Goal: Task Accomplishment & Management: Manage account settings

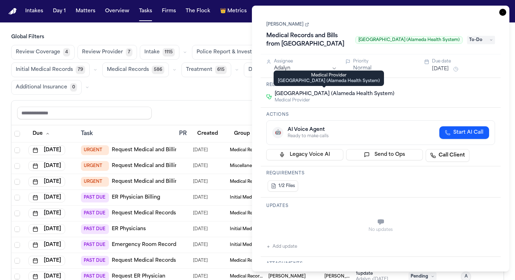
scroll to position [176, 0]
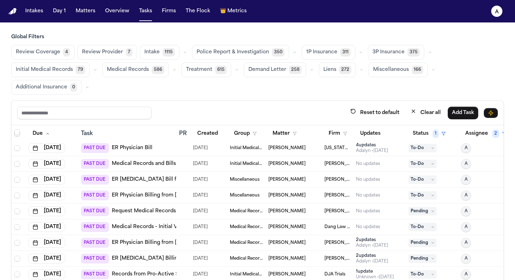
click at [211, 98] on div "Global Filters Review Coverage 4 Review Provider 7 Intake 1115 Police Report & …" at bounding box center [257, 181] width 493 height 294
click at [427, 134] on button "Status 1" at bounding box center [429, 133] width 41 height 13
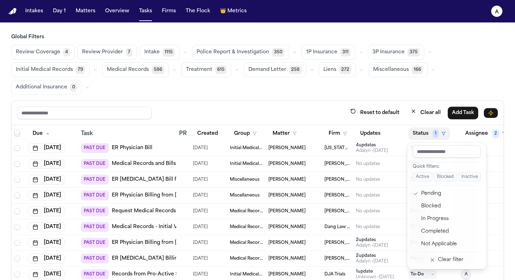
click at [453, 77] on div "Global Filters Review Coverage 4 Review Provider 7 Intake 1115 Police Report & …" at bounding box center [257, 181] width 493 height 294
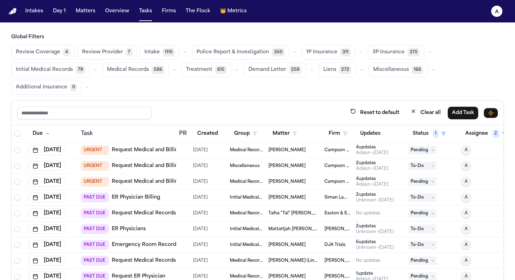
click at [327, 228] on span "Mohamed K Ahmed" at bounding box center [338, 229] width 26 height 6
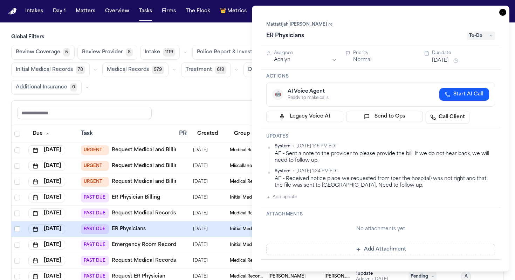
click at [304, 27] on link "Mattattjah Cleary-Kojo" at bounding box center [299, 25] width 66 height 6
click at [242, 107] on div "Reset to default Clear all Add Task" at bounding box center [257, 112] width 481 height 13
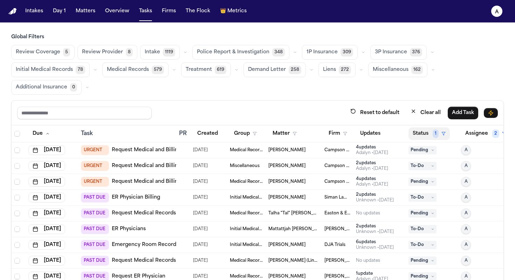
click at [430, 133] on button "Status 1" at bounding box center [429, 133] width 41 height 13
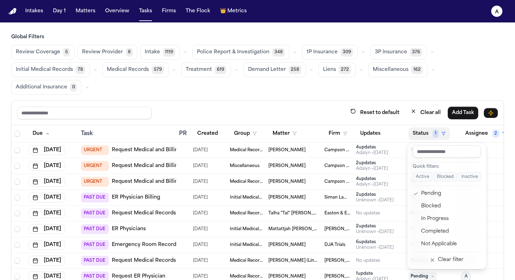
click at [455, 79] on div "Global Filters Review Coverage 5 Review Provider 8 Intake 1119 Police Report & …" at bounding box center [257, 181] width 493 height 294
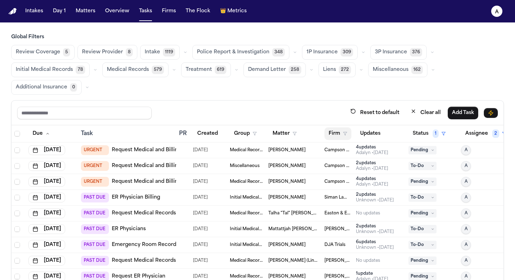
click at [336, 138] on button "Firm" at bounding box center [338, 133] width 27 height 13
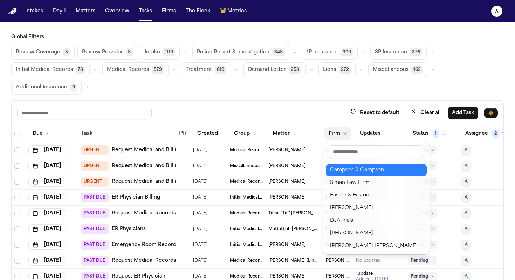
click at [371, 169] on div "Campson & Campson" at bounding box center [376, 170] width 93 height 8
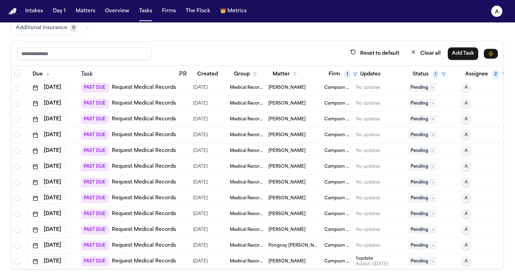
scroll to position [288, 0]
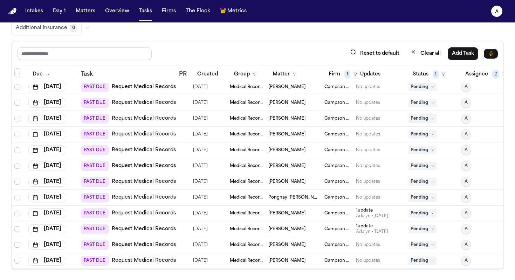
click at [323, 261] on td "Campson & Campson" at bounding box center [338, 261] width 32 height 16
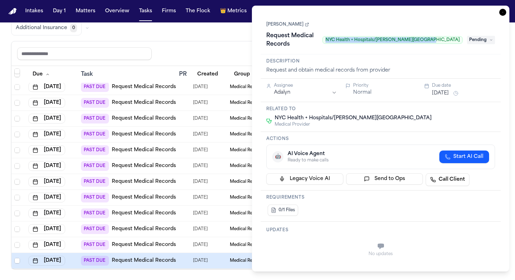
drag, startPoint x: 446, startPoint y: 34, endPoint x: 346, endPoint y: 36, distance: 100.3
click at [346, 36] on span "NYC Health + Hospitals/Jacobi Medical Center" at bounding box center [392, 40] width 141 height 8
copy span "NYC Health + Hospitals/Jacobi Medical Center"
click at [278, 252] on div "No updates" at bounding box center [380, 249] width 229 height 25
click at [292, 24] on link "Rodney Watkins" at bounding box center [287, 25] width 43 height 6
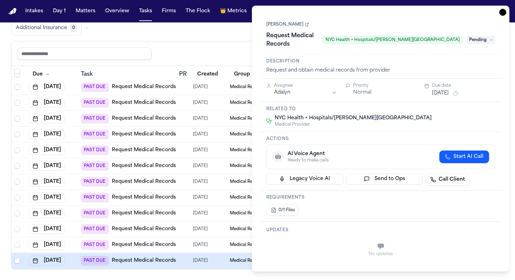
click at [246, 45] on div "Reset to default Clear all Add Task" at bounding box center [258, 53] width 492 height 25
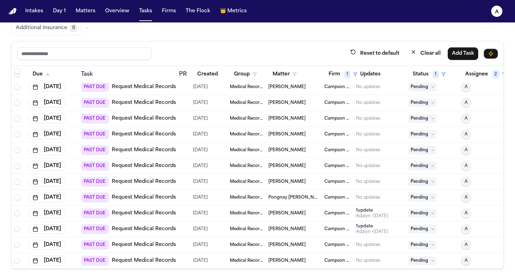
click at [325, 242] on span "Campson & Campson" at bounding box center [338, 245] width 26 height 6
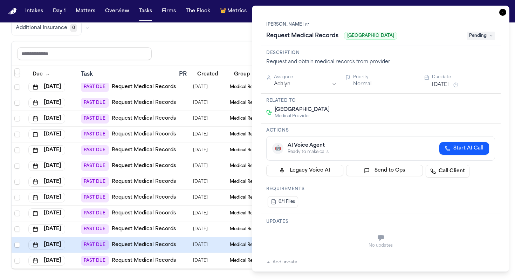
drag, startPoint x: 408, startPoint y: 36, endPoint x: 348, endPoint y: 34, distance: 60.0
click at [348, 34] on span "Parkchester Medical Center" at bounding box center [370, 36] width 53 height 8
copy span "Parkchester Medical Center"
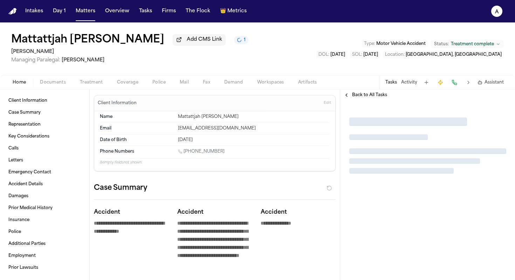
type textarea "*"
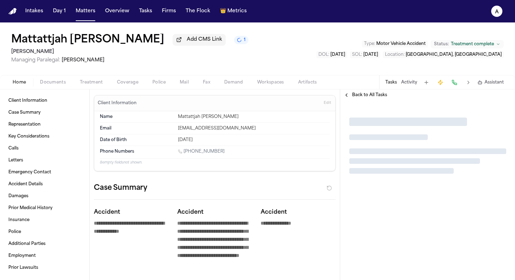
type textarea "*"
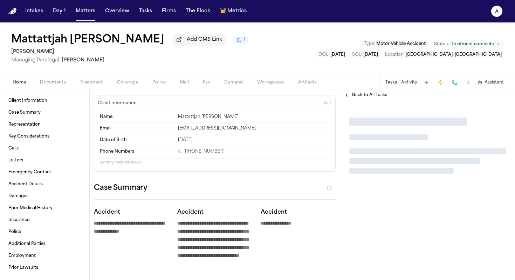
type textarea "*"
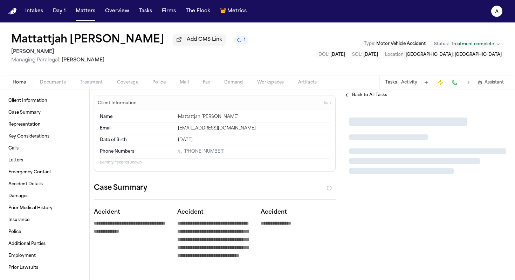
type textarea "*"
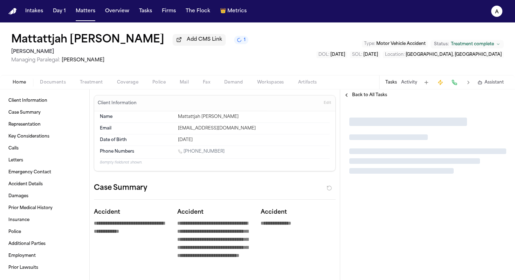
type textarea "*"
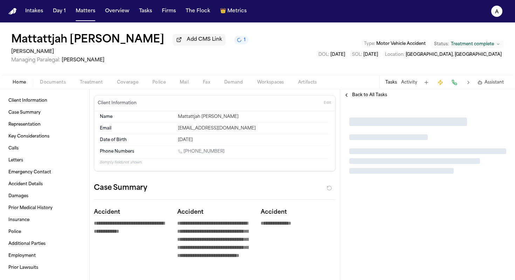
type textarea "*"
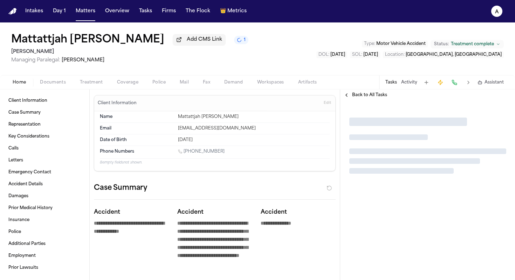
type textarea "*"
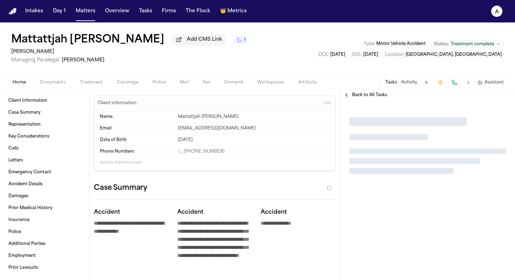
type textarea "*"
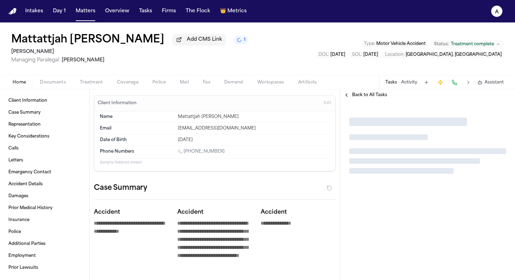
type textarea "*"
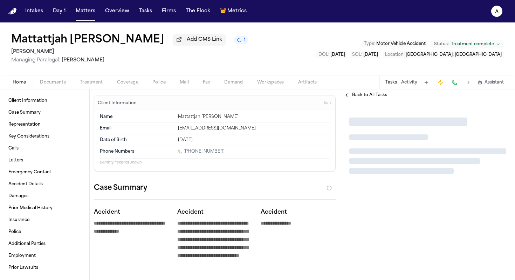
type textarea "*"
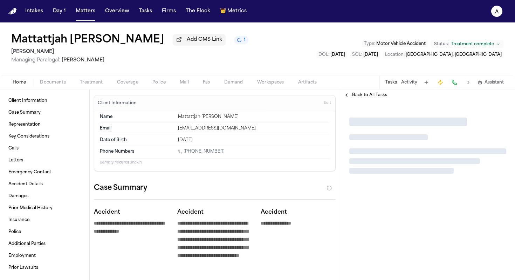
type textarea "*"
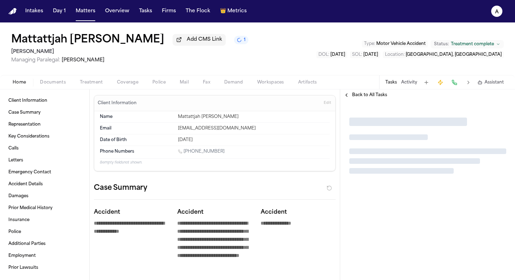
type textarea "*"
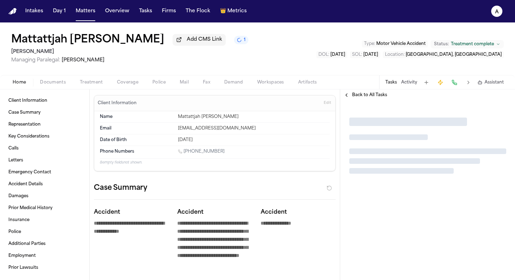
type textarea "*"
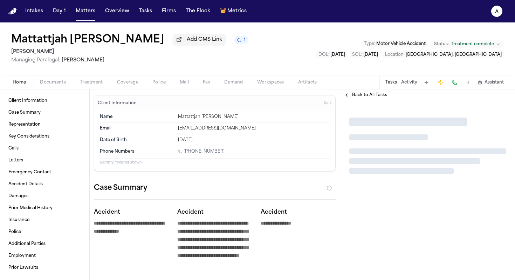
type textarea "*"
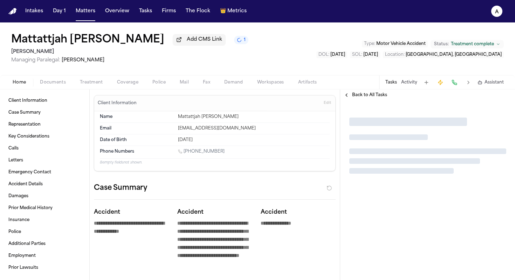
type textarea "*"
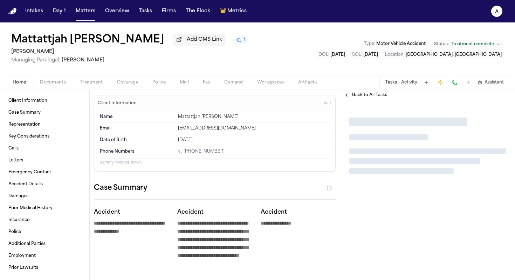
type textarea "*"
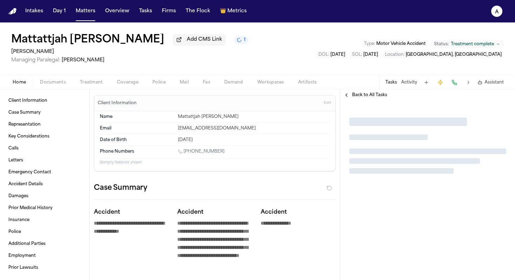
type textarea "*"
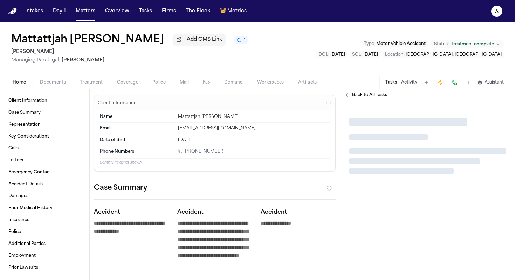
type textarea "*"
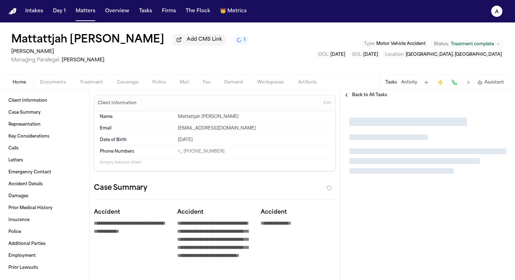
type textarea "*"
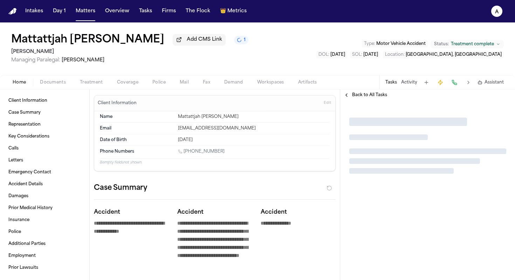
type textarea "*"
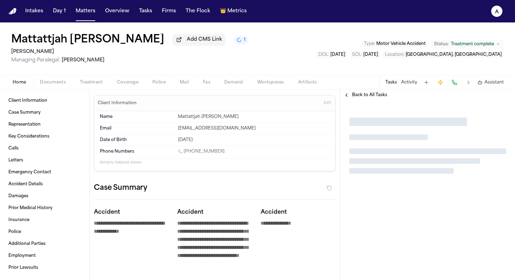
type textarea "*"
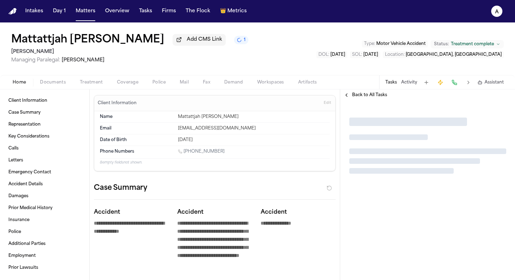
type textarea "*"
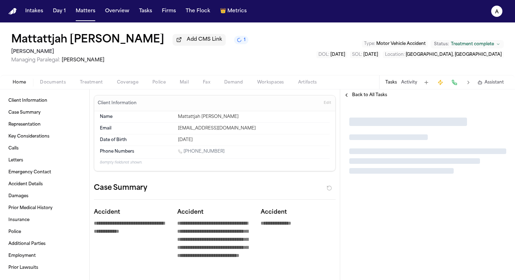
type textarea "*"
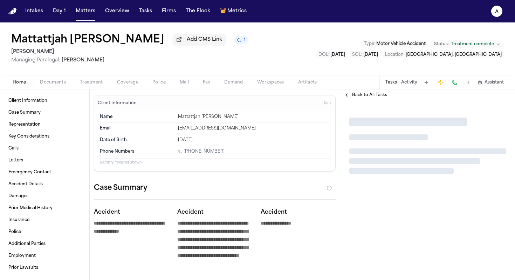
type textarea "*"
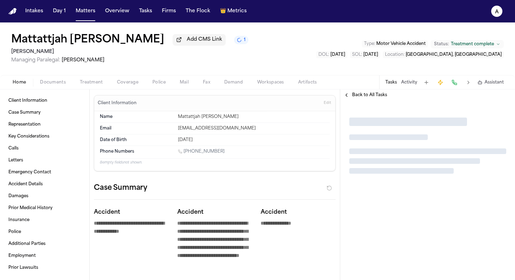
type textarea "*"
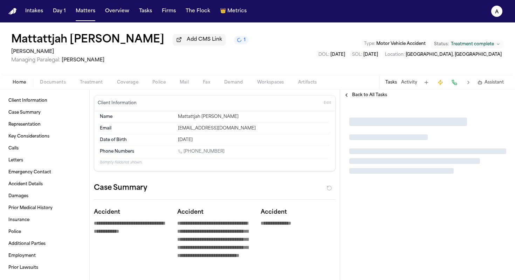
type textarea "*"
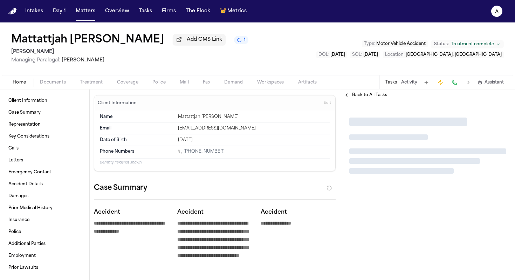
type textarea "*"
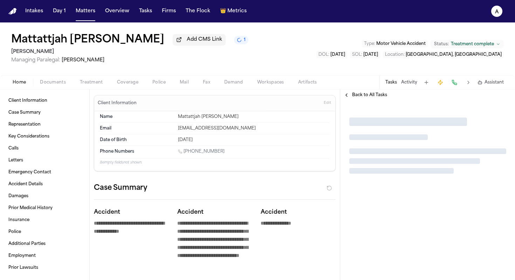
type textarea "*"
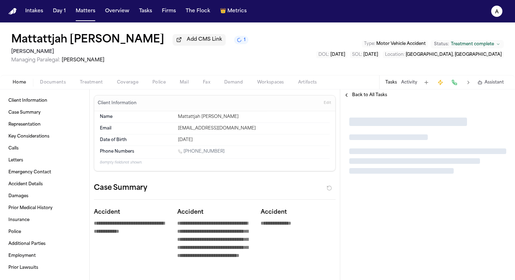
type textarea "*"
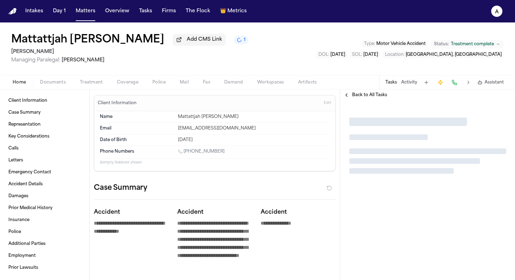
type textarea "*"
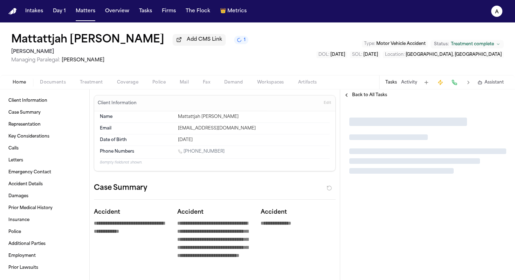
type textarea "*"
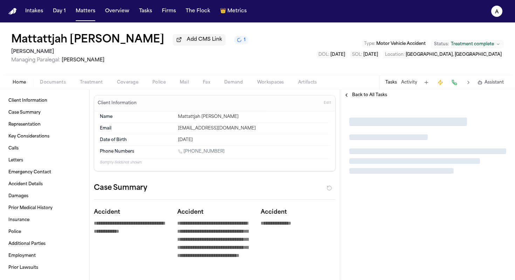
type textarea "*"
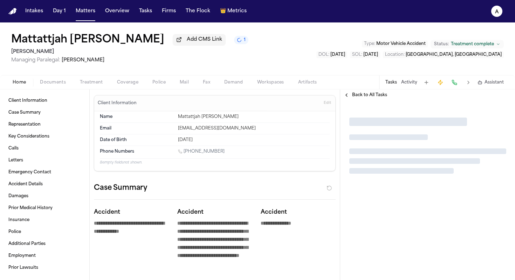
type textarea "*"
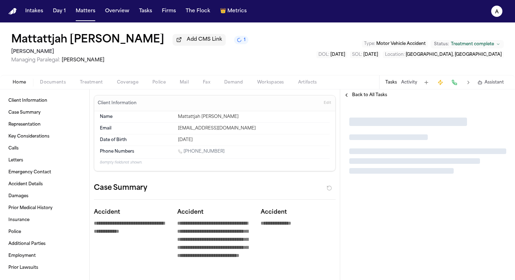
type textarea "*"
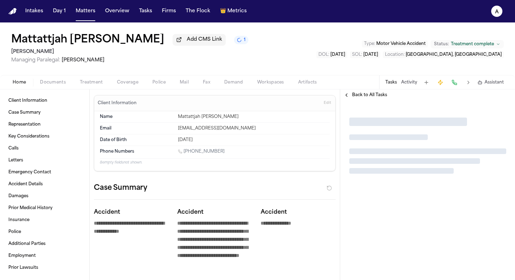
type textarea "*"
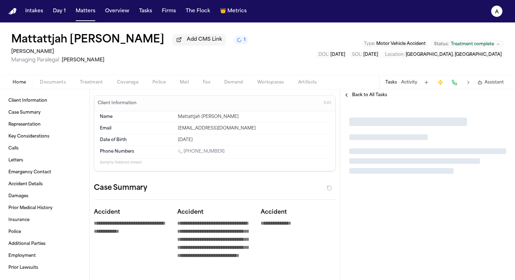
type textarea "*"
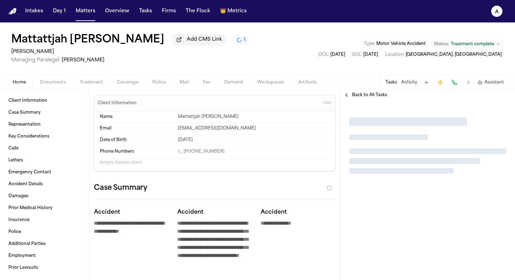
type textarea "*"
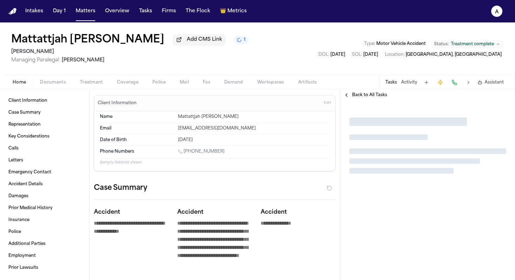
type textarea "*"
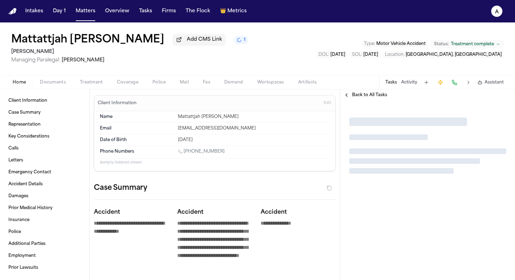
type textarea "*"
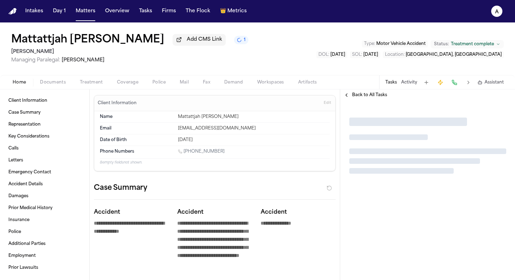
type textarea "*"
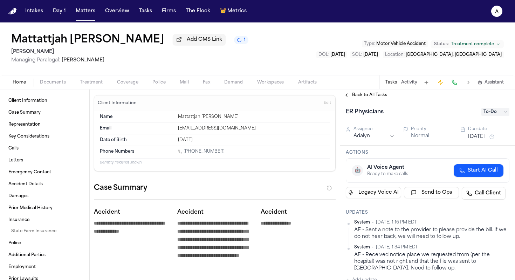
click at [382, 96] on span "Back to All Tasks" at bounding box center [369, 95] width 35 height 6
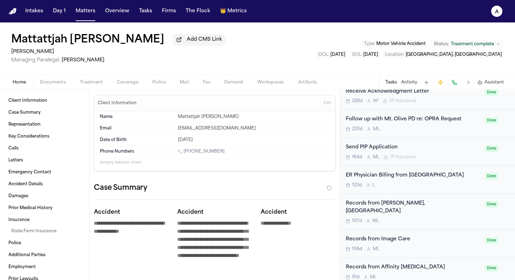
scroll to position [262, 0]
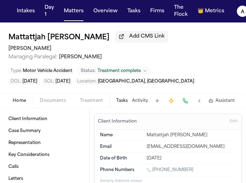
click at [120, 99] on button "Tasks" at bounding box center [122, 101] width 12 height 6
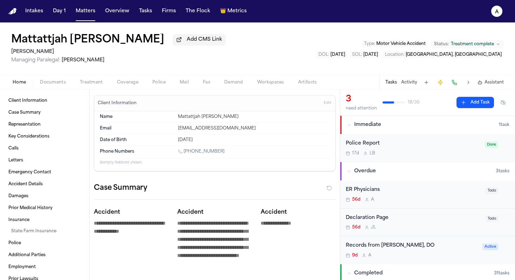
scroll to position [6, 0]
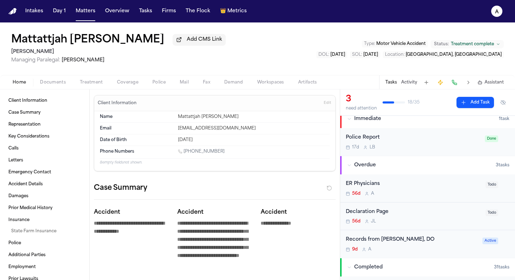
click at [434, 188] on div "ER Physicians" at bounding box center [414, 184] width 136 height 8
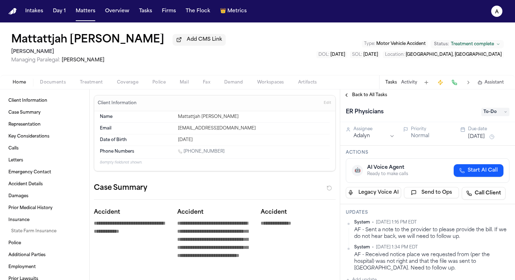
click at [499, 112] on span "To-Do" at bounding box center [496, 112] width 28 height 8
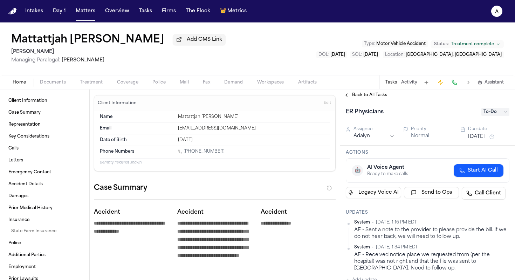
click at [390, 136] on html "**********" at bounding box center [257, 140] width 515 height 280
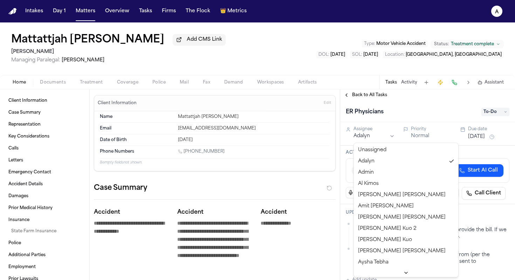
click at [432, 159] on html "**********" at bounding box center [257, 140] width 515 height 280
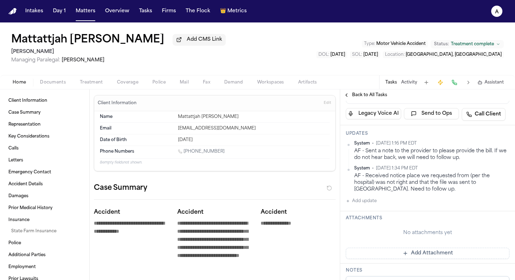
scroll to position [277, 0]
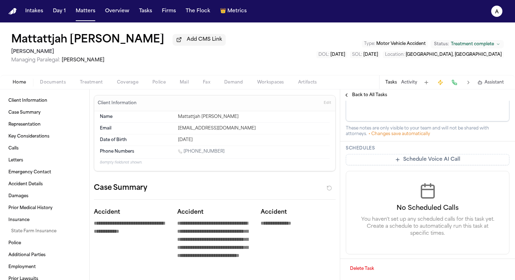
click at [360, 268] on button "Delete Task" at bounding box center [362, 268] width 33 height 11
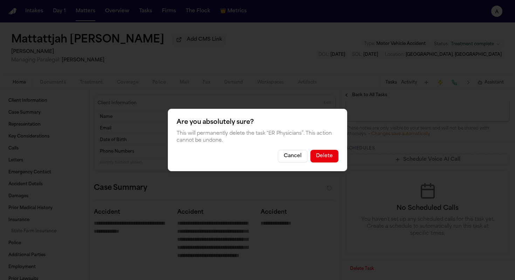
click at [329, 160] on button "Delete" at bounding box center [325, 156] width 28 height 13
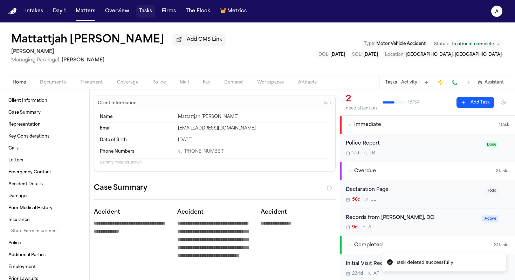
click at [142, 5] on button "Tasks" at bounding box center [145, 11] width 19 height 13
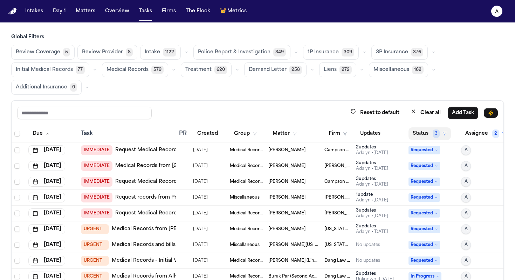
click at [432, 130] on button "Status 3" at bounding box center [430, 133] width 42 height 13
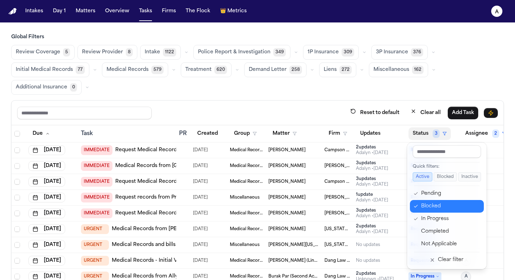
click at [437, 204] on div "Blocked" at bounding box center [450, 206] width 59 height 8
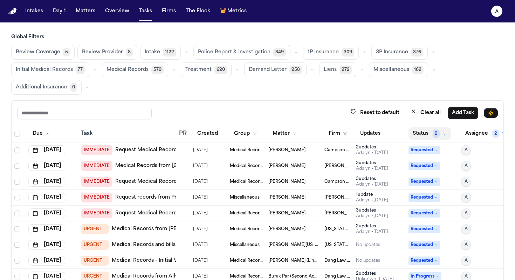
click at [420, 130] on button "Status 2" at bounding box center [430, 133] width 42 height 13
click at [433, 218] on td "Requested" at bounding box center [432, 213] width 53 height 16
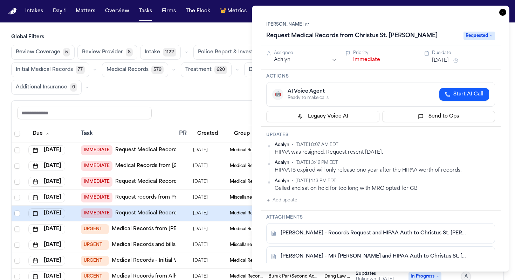
click at [194, 109] on div "Reset to default Clear all Add Task" at bounding box center [257, 112] width 481 height 13
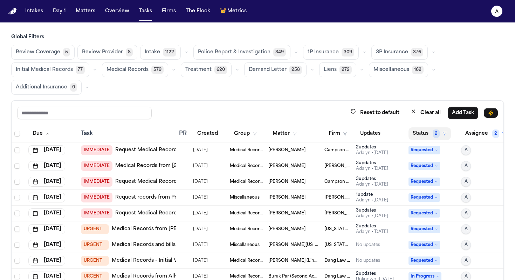
click at [418, 136] on button "Status 2" at bounding box center [430, 133] width 42 height 13
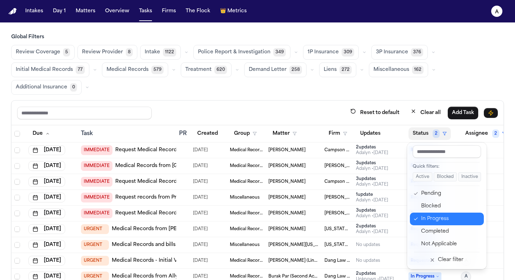
click at [428, 217] on div "In Progress" at bounding box center [450, 218] width 59 height 8
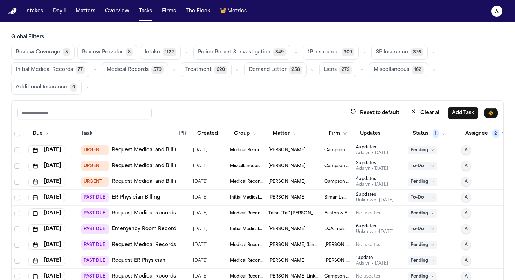
click at [334, 197] on span "Siman Law Firm" at bounding box center [338, 198] width 26 height 6
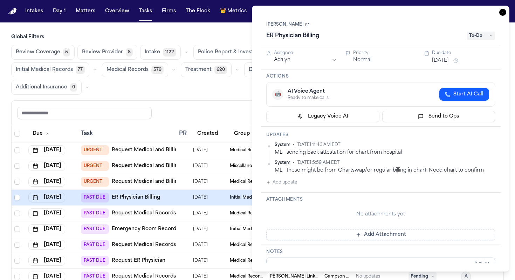
click at [221, 105] on div "Reset to default Clear all Add Task" at bounding box center [258, 113] width 492 height 25
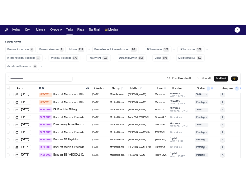
scroll to position [24, 0]
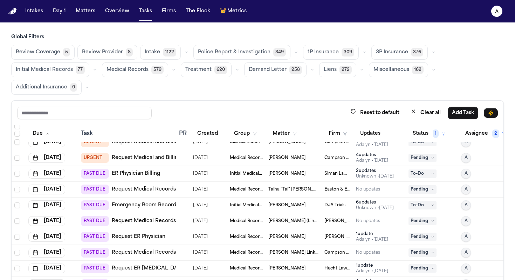
click at [305, 205] on div "Tessa Siegler" at bounding box center [293, 205] width 50 height 6
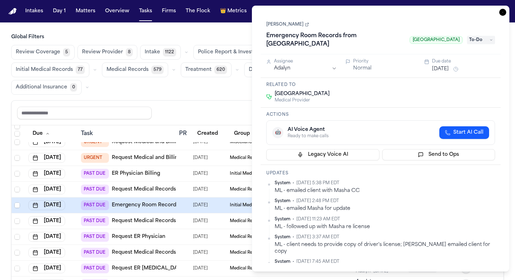
click at [288, 23] on link "Tessa Siegler" at bounding box center [287, 25] width 43 height 6
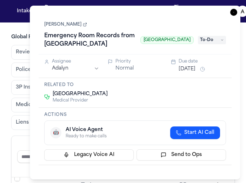
click at [10, 30] on main "Global Filters Review Coverage 5 Review Provider 8 Intake 1122 Police Report & …" at bounding box center [123, 102] width 246 height 160
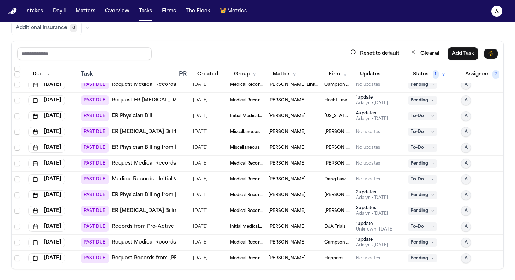
scroll to position [136, 0]
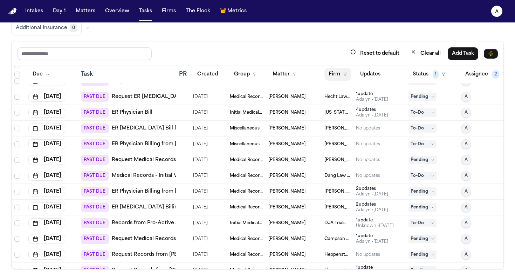
click at [341, 78] on button "Firm" at bounding box center [338, 74] width 27 height 13
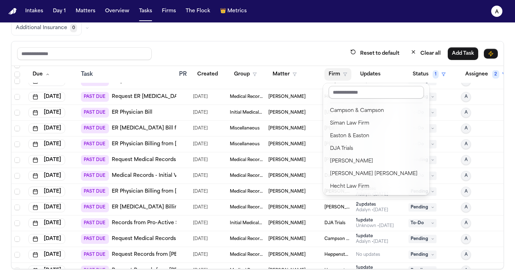
click at [347, 88] on input "text" at bounding box center [376, 92] width 95 height 13
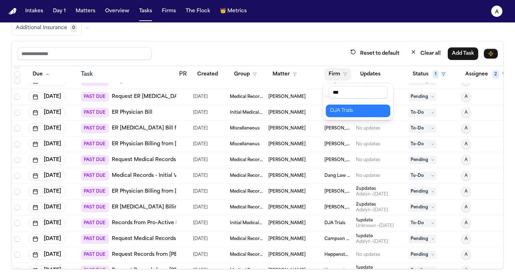
click at [349, 113] on div "DJA Trials" at bounding box center [358, 111] width 56 height 8
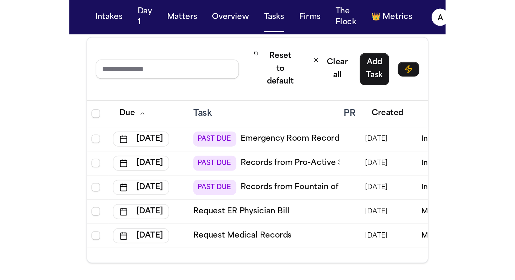
scroll to position [59, 0]
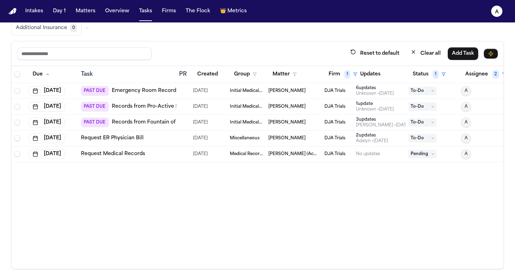
click at [321, 84] on td "Tessa Siegler" at bounding box center [294, 91] width 56 height 16
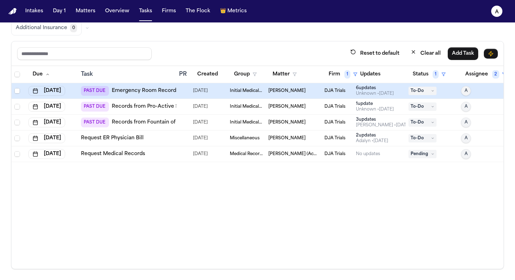
click at [321, 91] on body "Intakes Day 1 Matters Overview Tasks Firms The Flock 👑 Metrics A Global Filters…" at bounding box center [257, 140] width 515 height 280
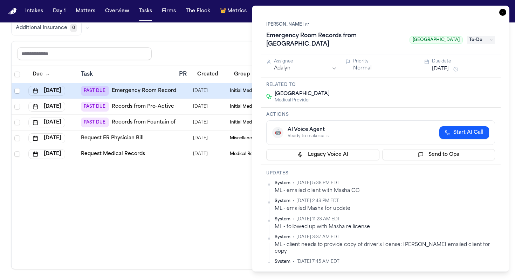
click at [281, 23] on link "Tessa Siegler" at bounding box center [287, 25] width 43 height 6
click at [195, 190] on div "Due Task PR Created Group Matter Firm 1 Updates Status 1 Assignee 2 Jul 25, 202…" at bounding box center [258, 167] width 492 height 203
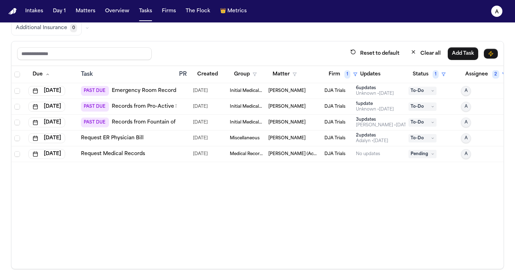
click at [237, 102] on td "Initial Medical Records" at bounding box center [246, 107] width 39 height 16
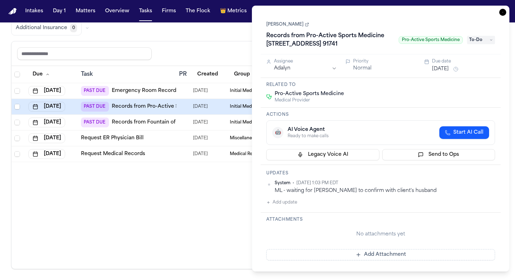
click at [292, 203] on button "Add update" at bounding box center [281, 202] width 31 height 8
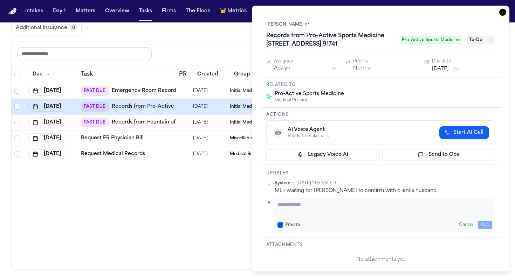
click at [302, 208] on textarea "Add your update" at bounding box center [385, 208] width 215 height 14
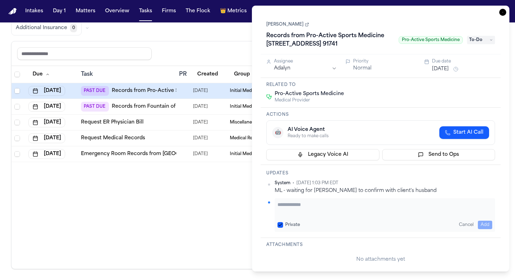
paste textarea "**********"
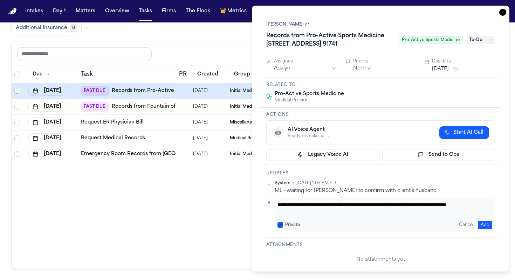
scroll to position [0, 0]
click at [280, 223] on button "Private" at bounding box center [281, 225] width 6 height 6
click at [406, 205] on textarea "**********" at bounding box center [385, 208] width 215 height 14
click at [484, 223] on button "Add" at bounding box center [485, 224] width 14 height 8
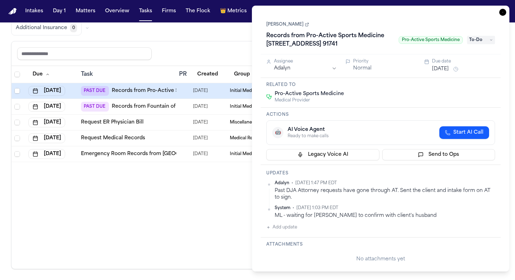
click at [448, 74] on div "Assignee Adalyn Priority Normal Due date Aug 5, 2025" at bounding box center [381, 65] width 240 height 23
click at [448, 72] on button "Aug 5, 2025" at bounding box center [440, 69] width 17 height 7
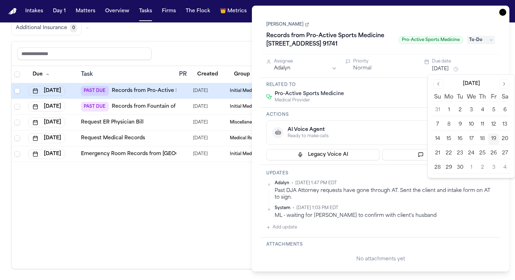
click at [461, 152] on button "23" at bounding box center [460, 153] width 11 height 11
click at [414, 176] on h3 "Updates" at bounding box center [380, 173] width 229 height 6
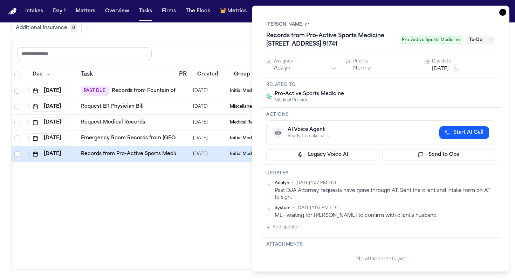
click at [213, 191] on div "Due Task PR Created Group Matter Firm 1 Updates Status 1 Assignee 2 Aug 6, 2025…" at bounding box center [258, 167] width 492 height 203
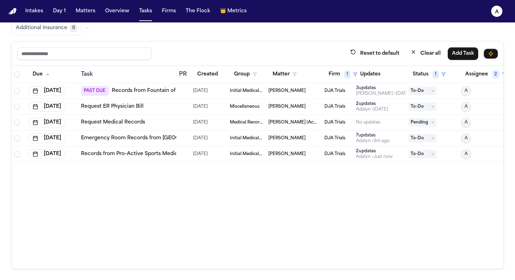
click at [281, 87] on td "Tessa Siegler" at bounding box center [294, 91] width 56 height 16
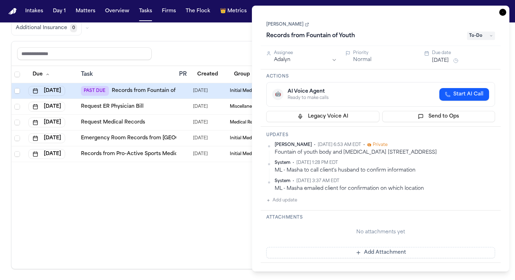
click at [293, 203] on button "Add update" at bounding box center [281, 200] width 31 height 8
click at [299, 206] on textarea "Add your update" at bounding box center [385, 206] width 215 height 14
paste textarea "**********"
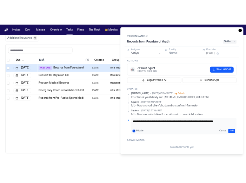
scroll to position [0, 0]
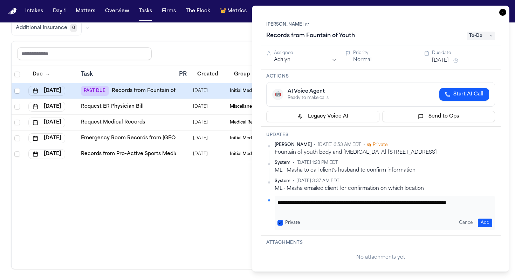
click at [280, 220] on button "Private" at bounding box center [281, 223] width 6 height 6
click at [480, 222] on button "Add" at bounding box center [485, 222] width 14 height 8
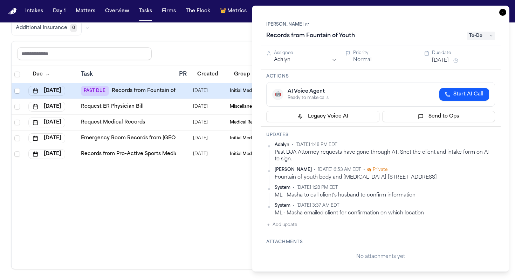
click at [449, 61] on button "Aug 6, 2025" at bounding box center [440, 60] width 17 height 7
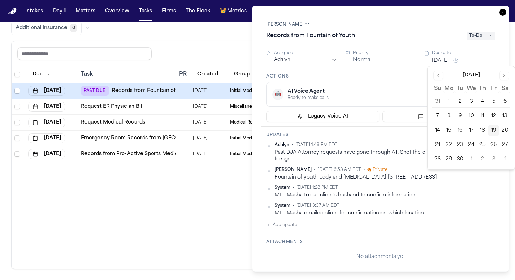
click at [460, 142] on button "23" at bounding box center [460, 144] width 11 height 11
click at [401, 136] on h3 "Updates" at bounding box center [380, 135] width 229 height 6
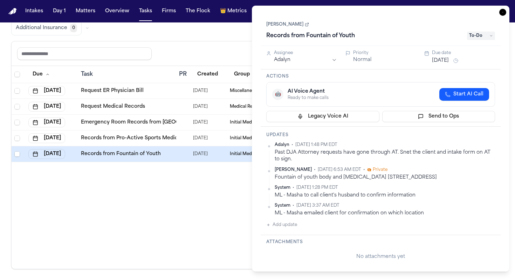
click at [507, 10] on div "Task Details Tessa Siegler Records from Fountain of Youth To-Do Assignee Adalyn…" at bounding box center [381, 139] width 258 height 266
click at [506, 10] on div "Task Details Tessa Siegler Records from Fountain of Youth To-Do Assignee Adalyn…" at bounding box center [381, 139] width 258 height 266
click at [499, 10] on icon "button" at bounding box center [502, 12] width 7 height 7
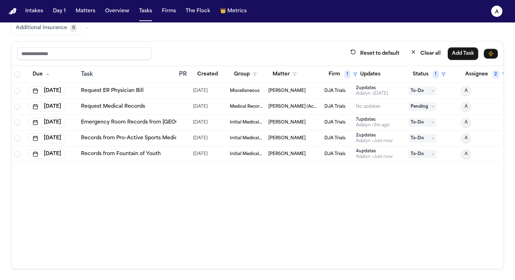
click at [278, 207] on div "Due Task PR Created Group Matter Firm 1 Updates Status 1 Assignee 2 Sep 19, 202…" at bounding box center [258, 167] width 492 height 203
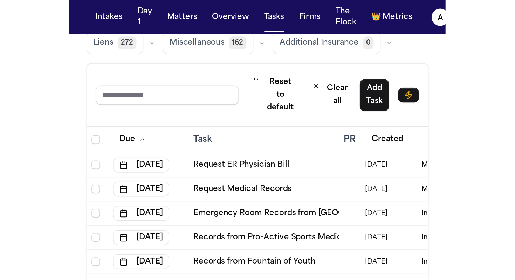
scroll to position [59, 0]
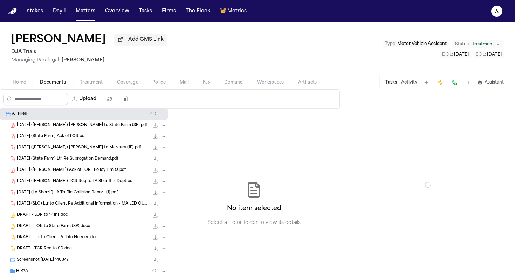
click at [60, 85] on span "Documents" at bounding box center [53, 83] width 26 height 6
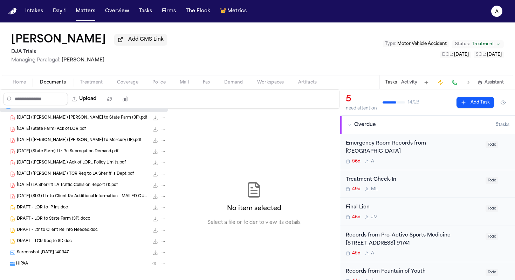
scroll to position [14, 0]
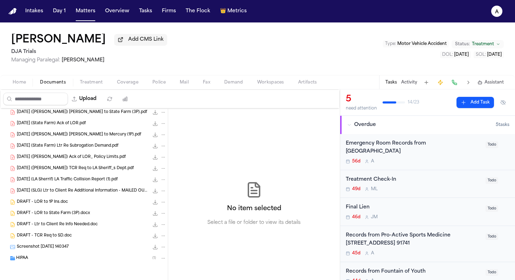
click at [79, 246] on div "Screenshot 2025-04-10 140347 32.1 KB • JPG" at bounding box center [92, 246] width 150 height 7
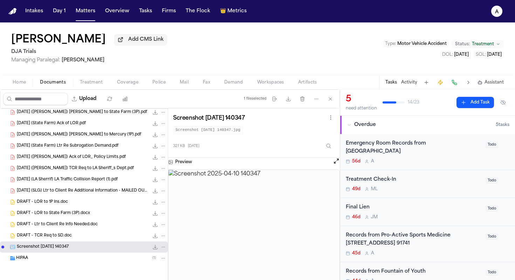
click at [39, 260] on div "HIPAA ( 1 )" at bounding box center [91, 258] width 150 height 6
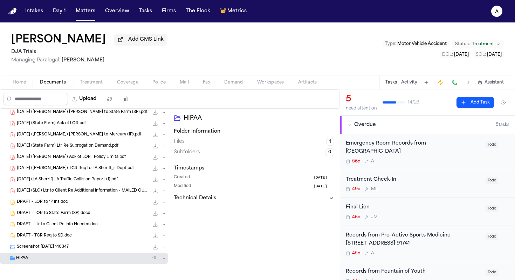
click at [39, 260] on div "HIPAA ( 1 )" at bounding box center [91, 258] width 150 height 6
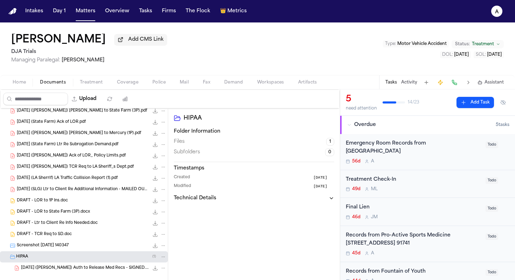
scroll to position [26, 0]
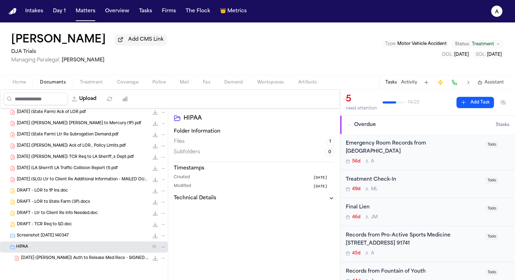
click at [93, 258] on span "2025.02.02 (Siegler) Auth to Release Med Recs - SIGNED.pdf" at bounding box center [85, 258] width 128 height 6
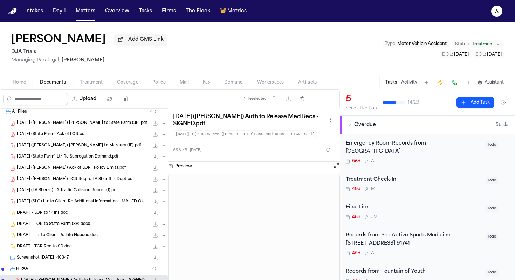
scroll to position [0, 0]
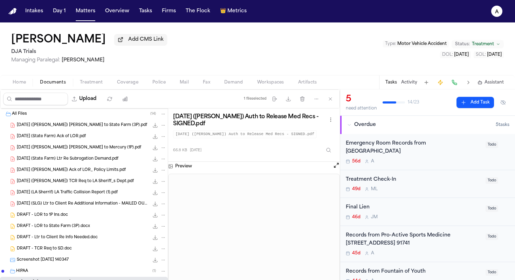
click at [101, 120] on div "All Files ( 14 )" at bounding box center [84, 113] width 168 height 11
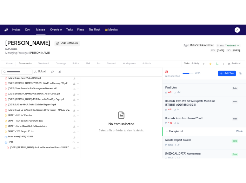
scroll to position [25, 0]
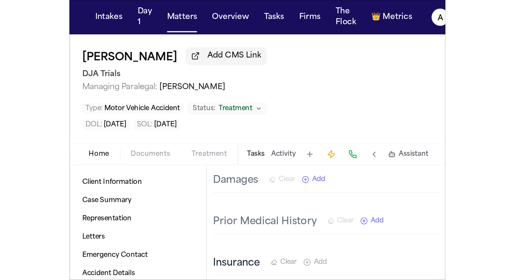
scroll to position [307, 0]
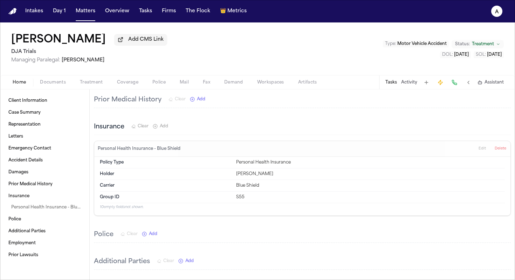
click at [54, 82] on span "Documents" at bounding box center [53, 83] width 26 height 6
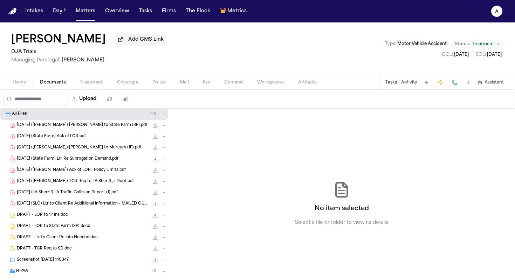
scroll to position [14, 0]
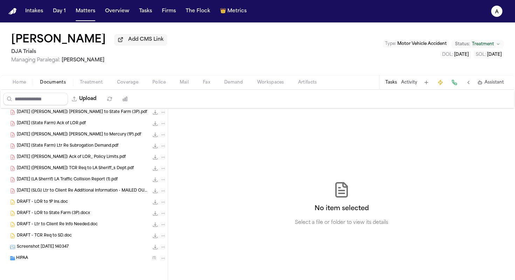
click at [83, 259] on div "HIPAA ( 1 )" at bounding box center [91, 258] width 150 height 6
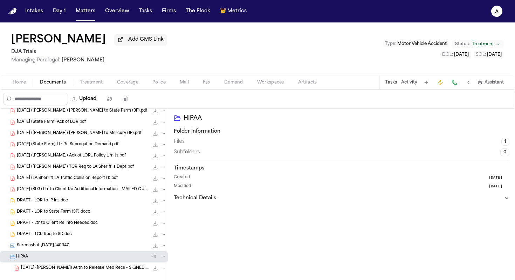
click at [92, 270] on span "2025.02.02 (Siegler) Auth to Release Med Recs - SIGNED.pdf" at bounding box center [85, 268] width 128 height 6
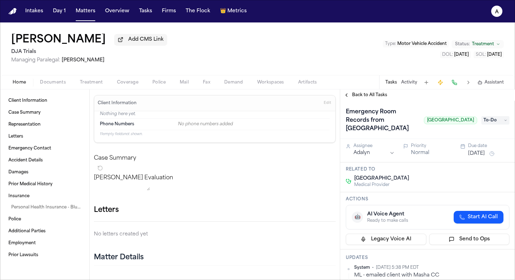
click at [60, 84] on span "Documents" at bounding box center [53, 83] width 26 height 6
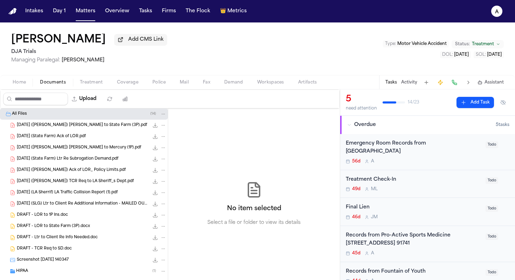
click at [87, 83] on span "Treatment" at bounding box center [91, 83] width 23 height 6
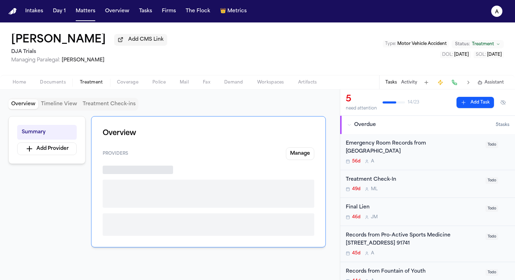
click at [20, 83] on span "Home" at bounding box center [19, 83] width 13 height 6
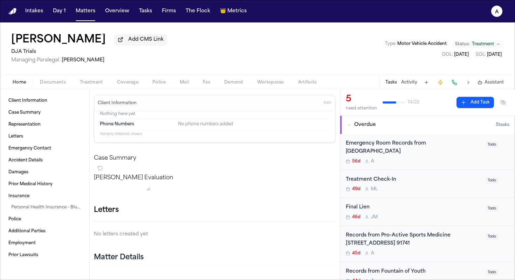
click at [46, 88] on div "Home Documents Treatment Coverage Police Mail Fax Demand Workspaces Artifacts T…" at bounding box center [257, 82] width 515 height 14
click at [56, 85] on span "Documents" at bounding box center [53, 83] width 26 height 6
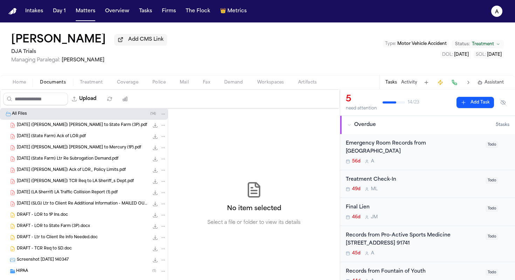
scroll to position [14, 0]
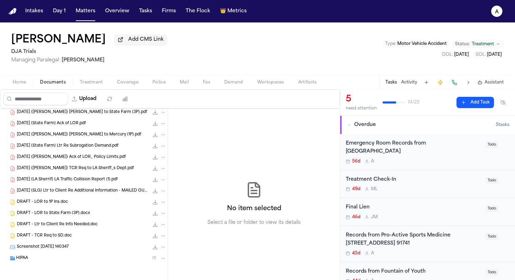
click at [58, 258] on div "HIPAA ( 1 )" at bounding box center [91, 258] width 150 height 6
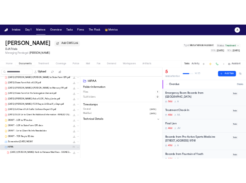
scroll to position [26, 0]
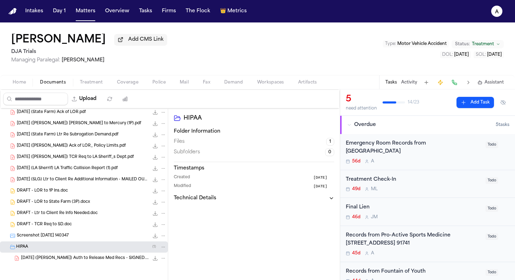
click at [87, 259] on span "[DATE] ([PERSON_NAME]) Auth to Release Med Recs - SIGNED.pdf" at bounding box center [85, 258] width 128 height 6
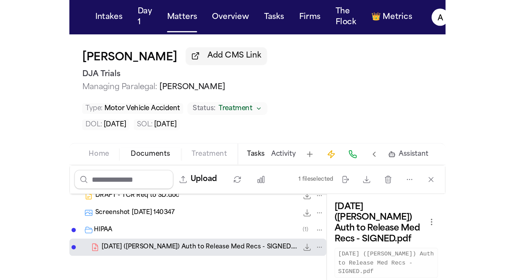
scroll to position [0, 0]
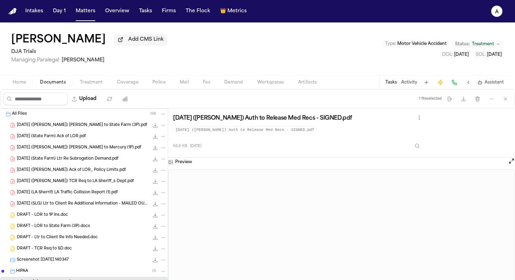
click at [26, 81] on span "Home" at bounding box center [19, 83] width 13 height 6
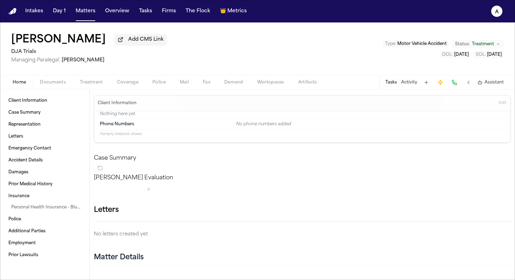
click at [52, 85] on span "Documents" at bounding box center [53, 83] width 26 height 6
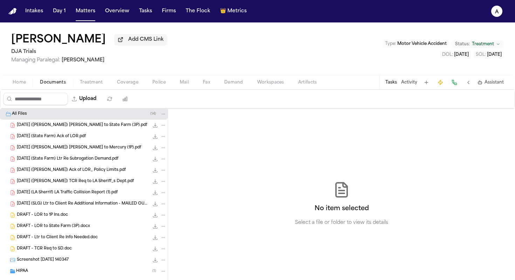
scroll to position [14, 0]
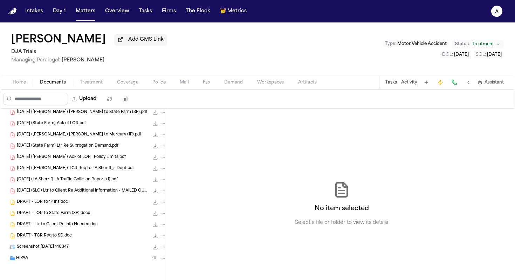
click at [96, 250] on div "Screenshot [DATE] 140347 32.1 KB • JPG" at bounding box center [92, 246] width 150 height 7
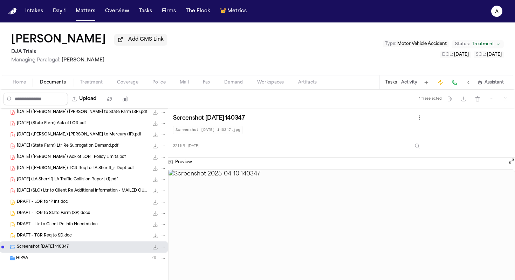
scroll to position [0, 0]
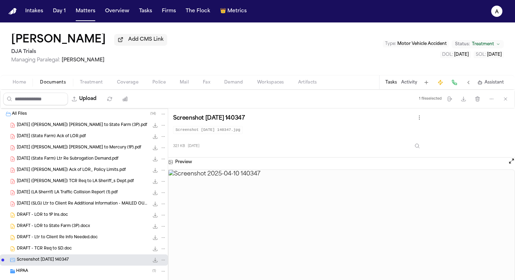
click at [108, 196] on span "[DATE] (LA Sherrif) LA Traffic Collision Report (1).pdf" at bounding box center [67, 193] width 101 height 6
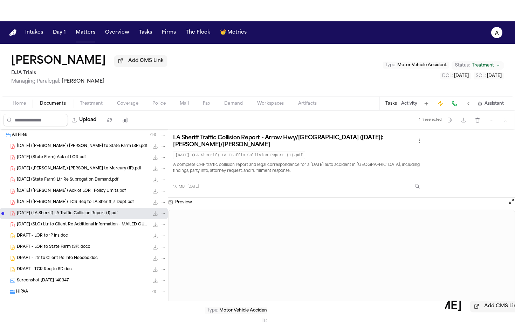
scroll to position [14, 0]
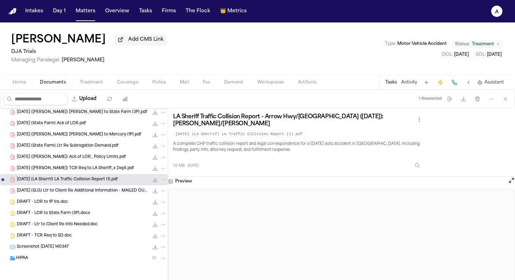
click at [100, 261] on div "HIPAA ( 1 )" at bounding box center [84, 257] width 168 height 11
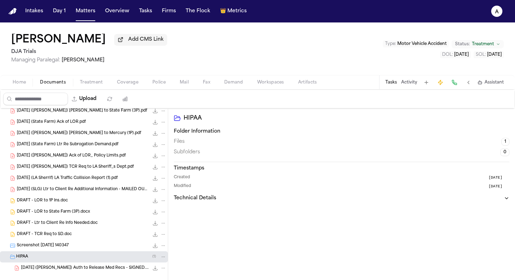
click at [107, 270] on span "[DATE] ([PERSON_NAME]) Auth to Release Med Recs - SIGNED.pdf" at bounding box center [85, 268] width 128 height 6
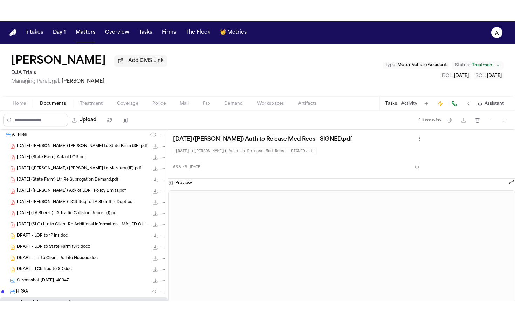
scroll to position [26, 0]
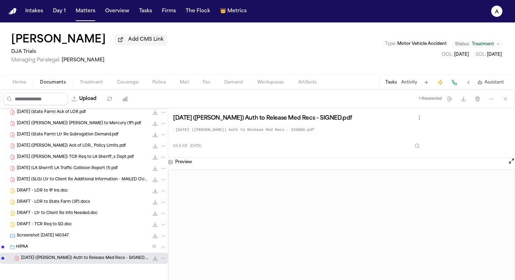
click at [122, 258] on span "[DATE] ([PERSON_NAME]) Auth to Release Med Recs - SIGNED.pdf" at bounding box center [85, 258] width 128 height 6
click at [0, 0] on span "66.8 KB • PDF" at bounding box center [0, 0] width 0 height 0
click at [108, 256] on span "[DATE] ([PERSON_NAME]) Auth to Release Med Recs - SIGNED.pdf" at bounding box center [85, 258] width 128 height 6
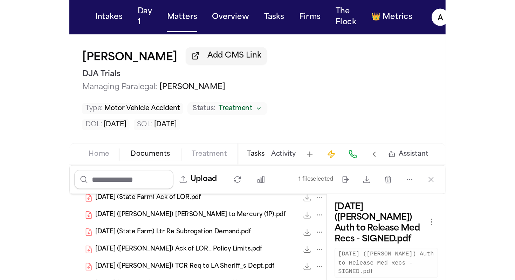
scroll to position [0, 0]
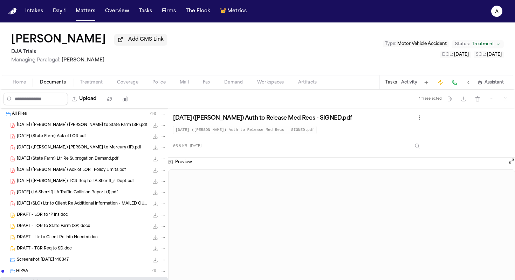
click at [396, 82] on button "Tasks" at bounding box center [392, 83] width 12 height 6
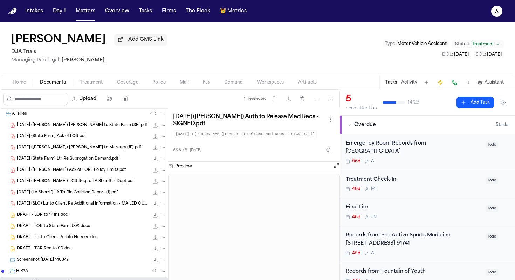
click at [432, 161] on div "56d A" at bounding box center [414, 161] width 136 height 6
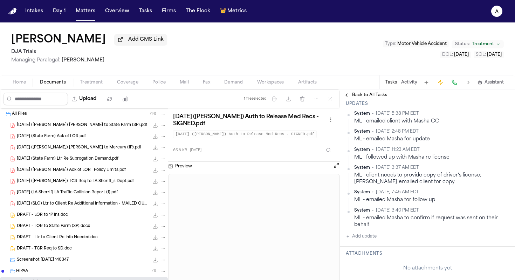
scroll to position [155, 0]
click at [371, 240] on button "Add update" at bounding box center [361, 235] width 31 height 8
click at [367, 248] on textarea "Add your update" at bounding box center [432, 241] width 150 height 14
drag, startPoint x: 406, startPoint y: 250, endPoint x: 397, endPoint y: 250, distance: 8.8
click at [397, 248] on textarea "**********" at bounding box center [432, 241] width 150 height 14
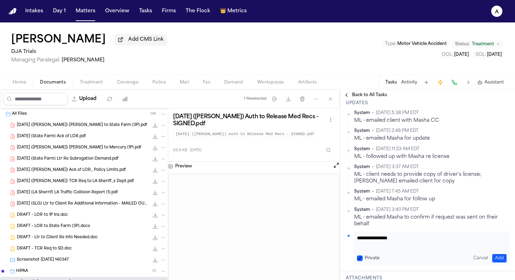
click at [391, 248] on textarea "**********" at bounding box center [432, 241] width 150 height 14
click at [401, 247] on textarea "**********" at bounding box center [432, 241] width 150 height 14
click at [357, 248] on textarea "**********" at bounding box center [432, 241] width 150 height 14
click at [403, 248] on textarea "**********" at bounding box center [432, 241] width 150 height 14
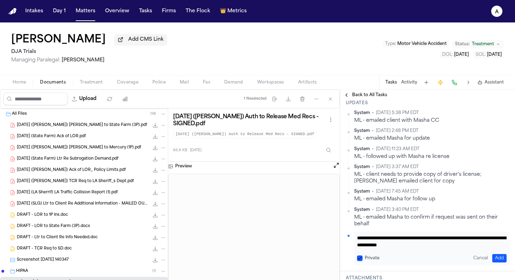
type textarea "**********"
click at [361, 261] on button "Private" at bounding box center [360, 258] width 6 height 6
drag, startPoint x: 455, startPoint y: 254, endPoint x: 344, endPoint y: 249, distance: 111.6
click at [344, 249] on div "**********" at bounding box center [427, 183] width 175 height 176
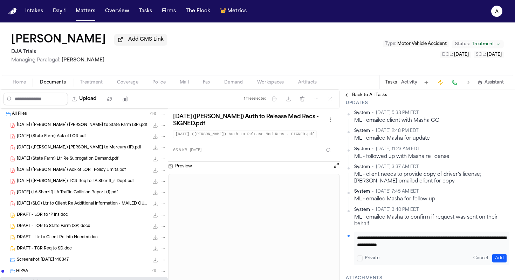
click at [501, 262] on button "Add" at bounding box center [499, 258] width 14 height 8
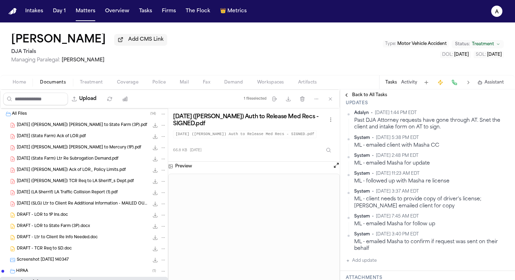
click at [372, 95] on span "Back to All Tasks" at bounding box center [369, 95] width 35 height 6
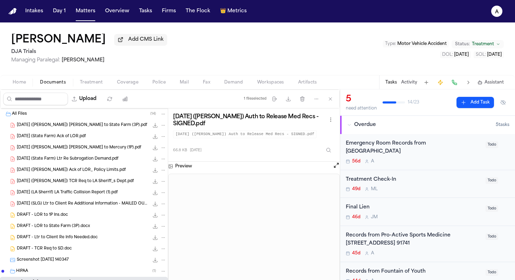
click at [456, 163] on div "56d A" at bounding box center [414, 161] width 136 height 6
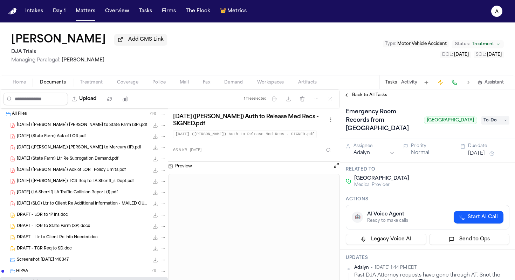
click at [474, 157] on button "[DATE]" at bounding box center [476, 153] width 17 height 7
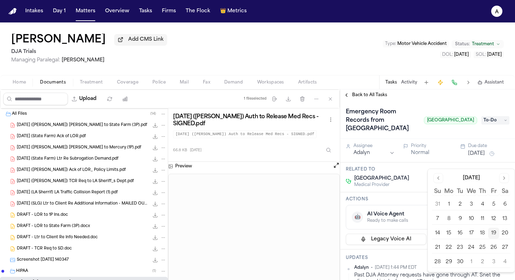
click at [507, 176] on button "Go to next month" at bounding box center [504, 178] width 10 height 10
click at [504, 177] on button "Go to next month" at bounding box center [504, 178] width 10 height 10
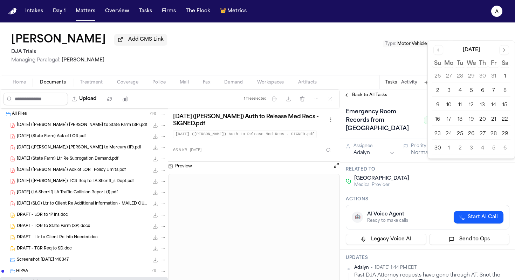
click at [436, 47] on button "Go to previous month" at bounding box center [439, 50] width 10 height 10
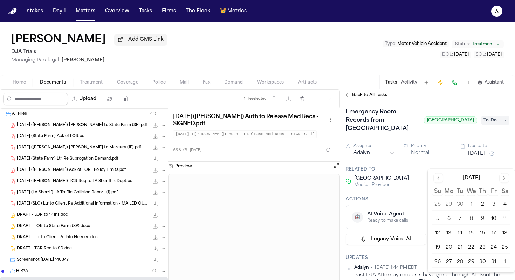
click at [439, 178] on button "Go to previous month" at bounding box center [439, 178] width 10 height 10
click at [456, 251] on button "23" at bounding box center [460, 247] width 11 height 11
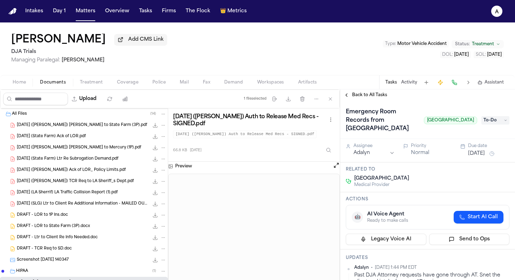
click at [418, 219] on div "🤖 AI Voice Agent Ready to make calls Start AI Call" at bounding box center [428, 217] width 164 height 25
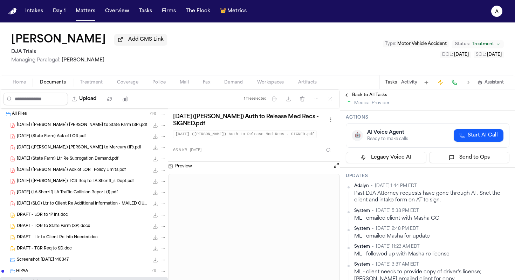
scroll to position [82, 0]
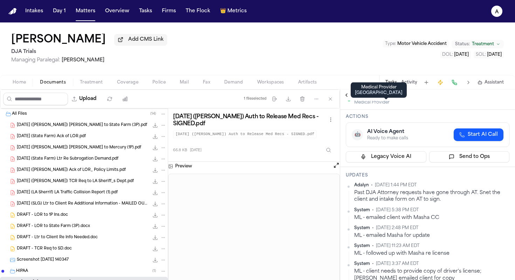
click at [380, 101] on div "Back to All Tasks" at bounding box center [427, 94] width 175 height 11
click at [379, 95] on span "Back to All Tasks" at bounding box center [369, 95] width 35 height 6
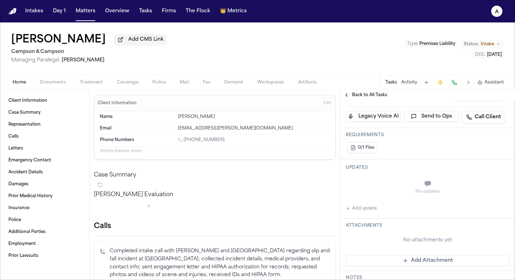
scroll to position [156, 0]
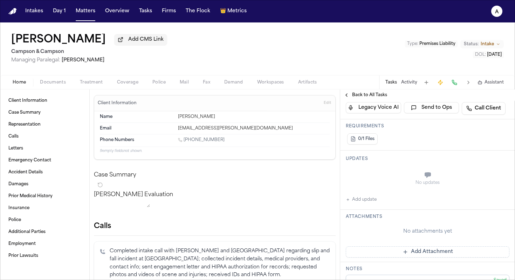
click at [375, 204] on button "Add update" at bounding box center [361, 199] width 31 height 8
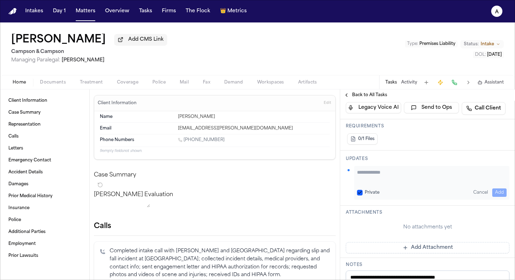
click at [377, 177] on textarea "Add your update" at bounding box center [432, 176] width 150 height 14
click at [361, 194] on button "Private" at bounding box center [360, 193] width 6 height 6
click at [365, 175] on textarea "**********" at bounding box center [432, 176] width 150 height 14
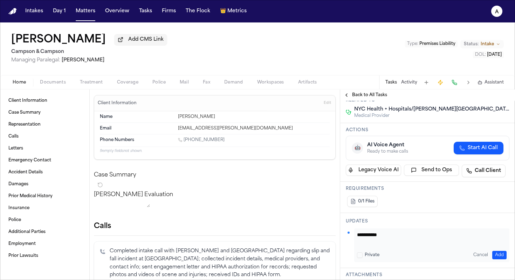
scroll to position [0, 0]
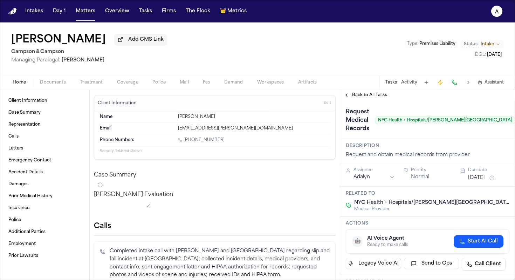
click at [429, 122] on span "NYC Health + Hospitals/[PERSON_NAME][GEOGRAPHIC_DATA]" at bounding box center [445, 120] width 141 height 8
drag, startPoint x: 429, startPoint y: 122, endPoint x: 475, endPoint y: 123, distance: 46.3
click at [475, 123] on span "NYC Health + Hospitals/[PERSON_NAME][GEOGRAPHIC_DATA]" at bounding box center [445, 120] width 141 height 8
copy span "[PERSON_NAME][GEOGRAPHIC_DATA]"
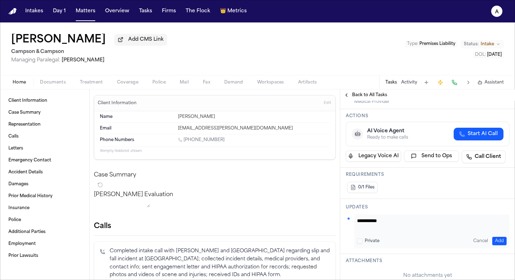
scroll to position [116, 0]
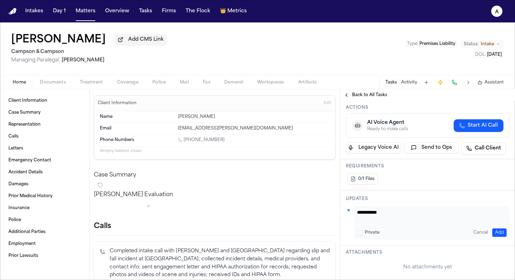
click at [376, 214] on textarea "**********" at bounding box center [432, 216] width 150 height 14
click at [421, 216] on textarea "**********" at bounding box center [432, 216] width 150 height 14
type textarea "**********"
click at [501, 231] on button "Add" at bounding box center [499, 232] width 14 height 8
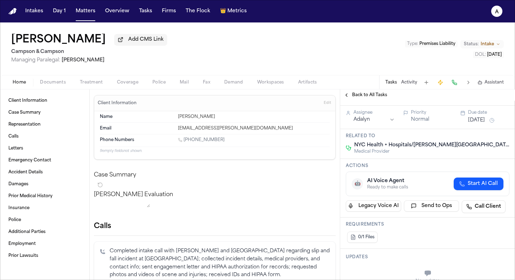
scroll to position [0, 0]
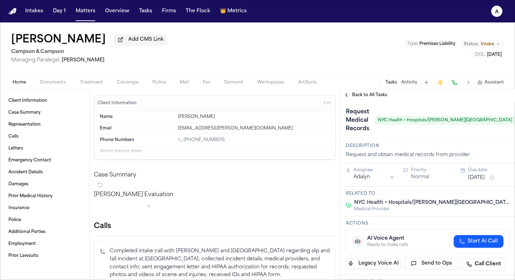
click at [482, 178] on button "[DATE]" at bounding box center [476, 177] width 17 height 7
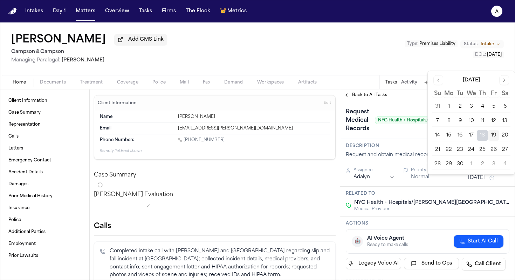
click at [447, 148] on button "22" at bounding box center [448, 149] width 11 height 11
click at [406, 144] on h3 "Description" at bounding box center [428, 146] width 164 height 6
